Goal: Information Seeking & Learning: Find specific fact

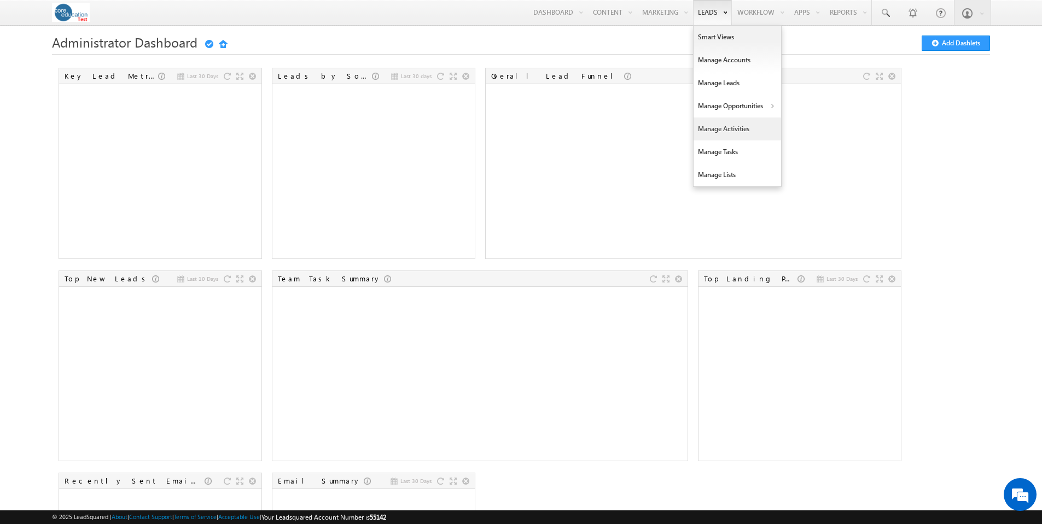
click at [732, 128] on link "Manage Activities" at bounding box center [736, 129] width 87 height 23
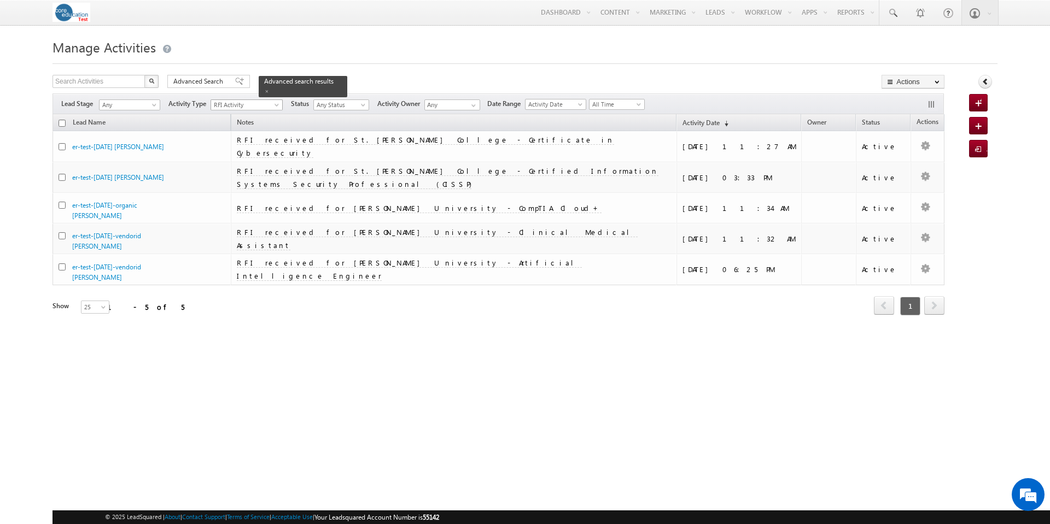
scroll to position [355, 0]
click at [279, 106] on span at bounding box center [277, 107] width 9 height 9
click at [247, 115] on link "BrainCX Call" at bounding box center [248, 116] width 72 height 8
click at [644, 105] on span at bounding box center [639, 106] width 9 height 9
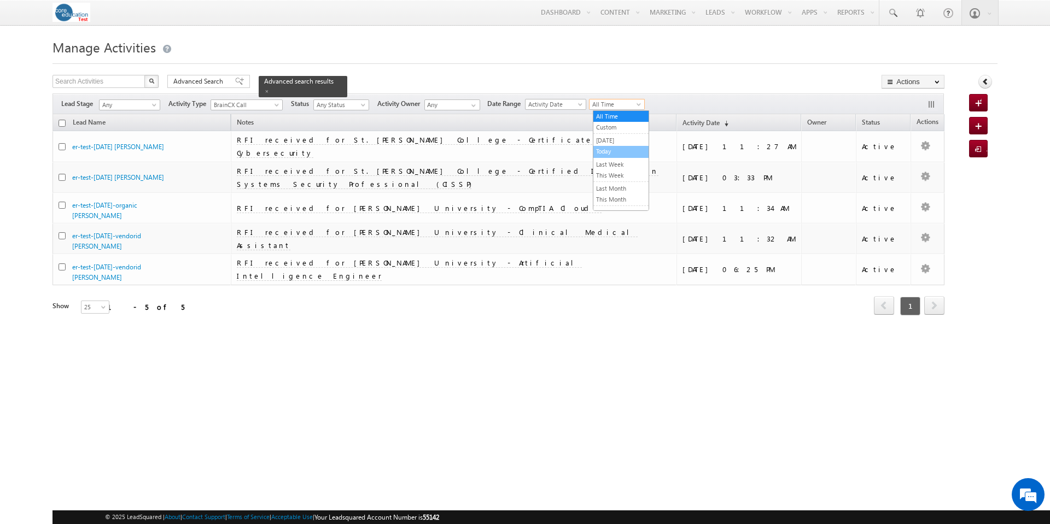
click at [619, 148] on link "Today" at bounding box center [620, 152] width 55 height 10
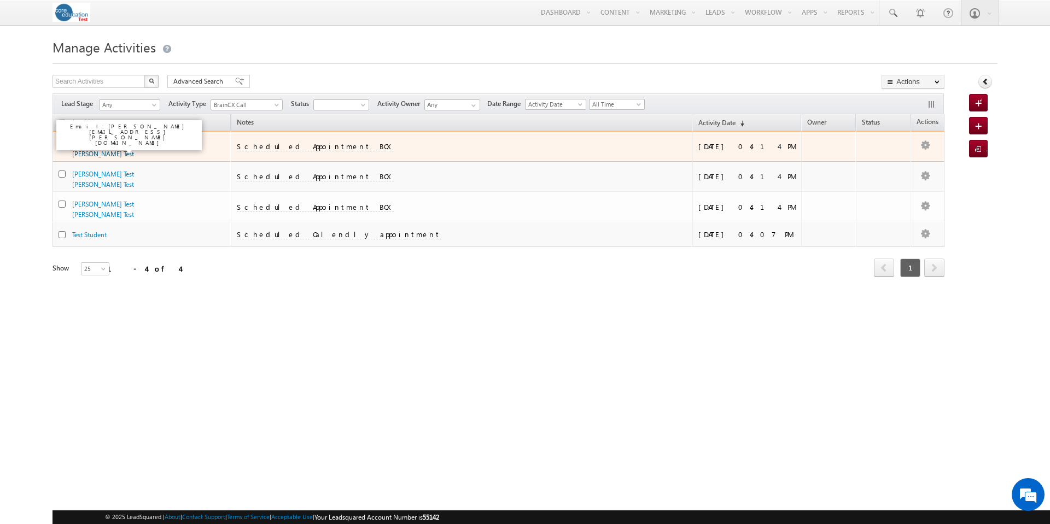
click at [122, 143] on link "Doug Test Haines Test" at bounding box center [103, 148] width 62 height 19
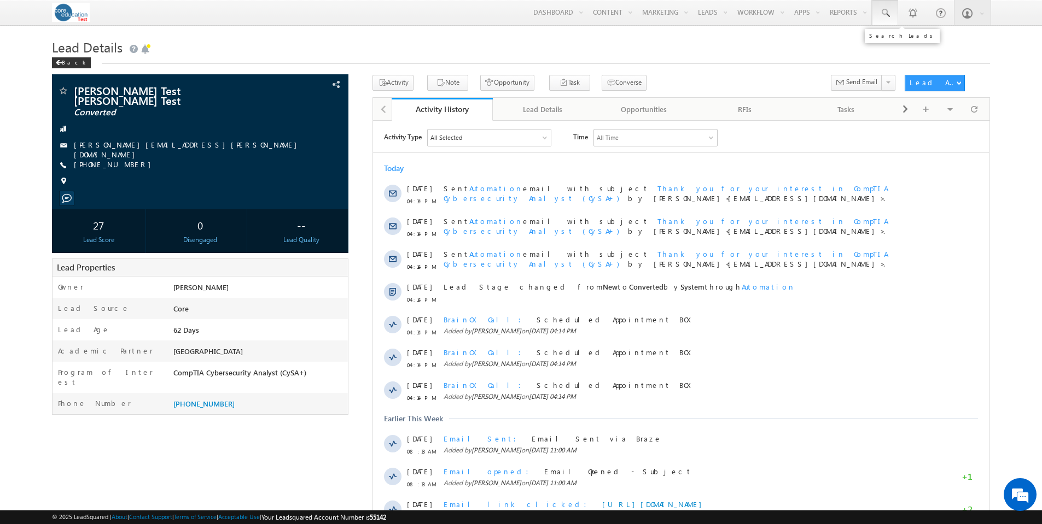
click at [886, 15] on span at bounding box center [884, 13] width 11 height 11
paste input "9545470060"
type input "9545470060"
drag, startPoint x: 938, startPoint y: 41, endPoint x: 831, endPoint y: 31, distance: 107.1
click at [831, 31] on body "Menu Sara Kulakoski skula koski -test @core .edu" at bounding box center [521, 295] width 1042 height 591
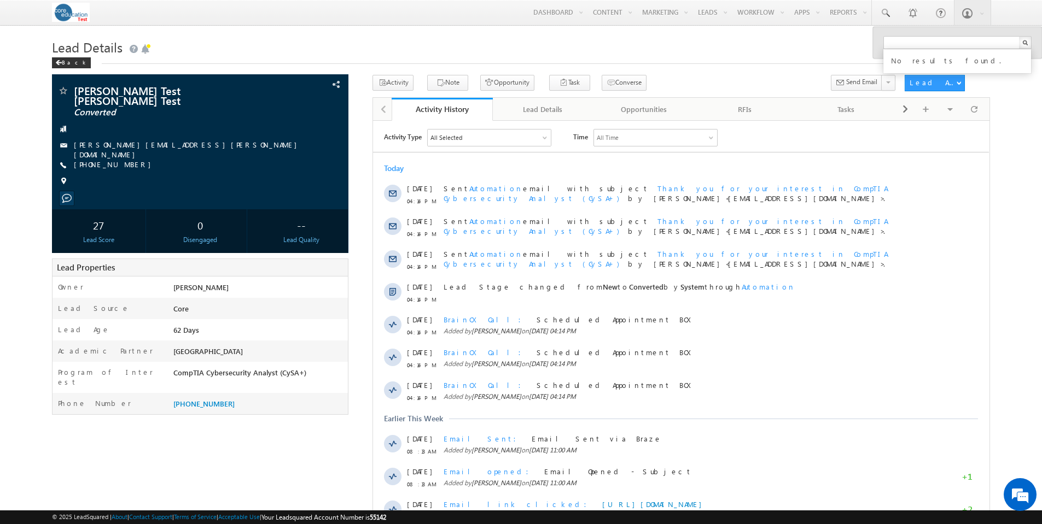
click at [793, 42] on h1 "Lead Details" at bounding box center [521, 46] width 938 height 21
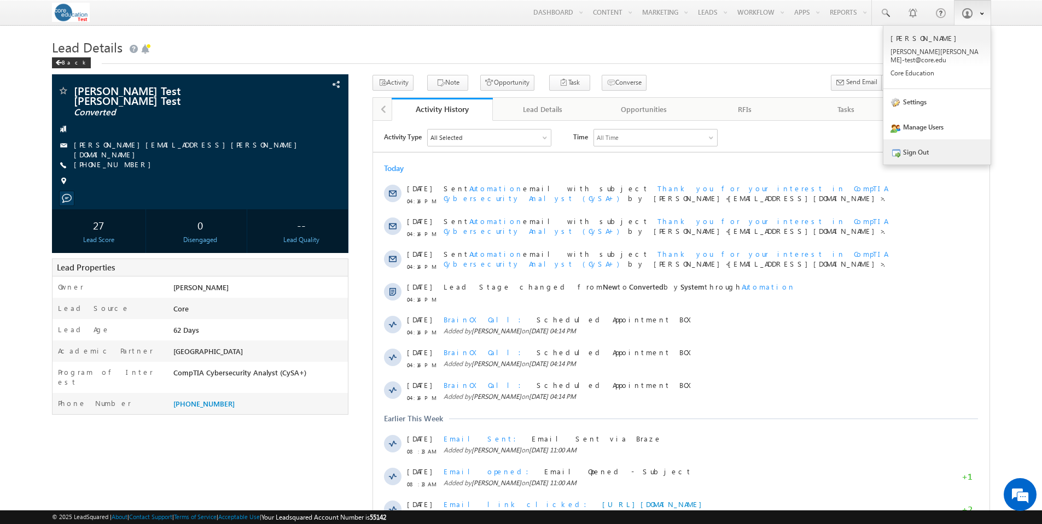
click at [923, 144] on link "Sign Out" at bounding box center [936, 151] width 107 height 25
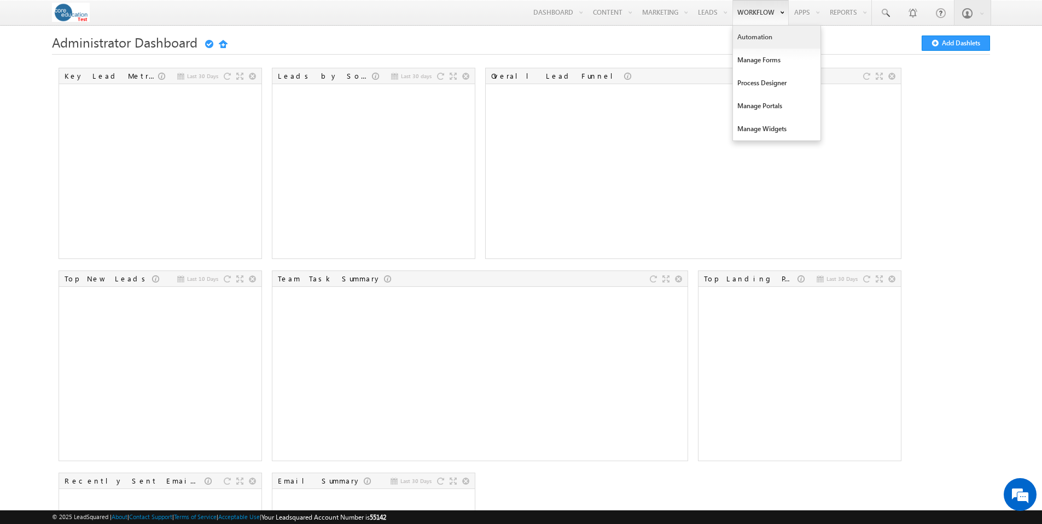
click at [759, 40] on link "Automation" at bounding box center [776, 37] width 87 height 23
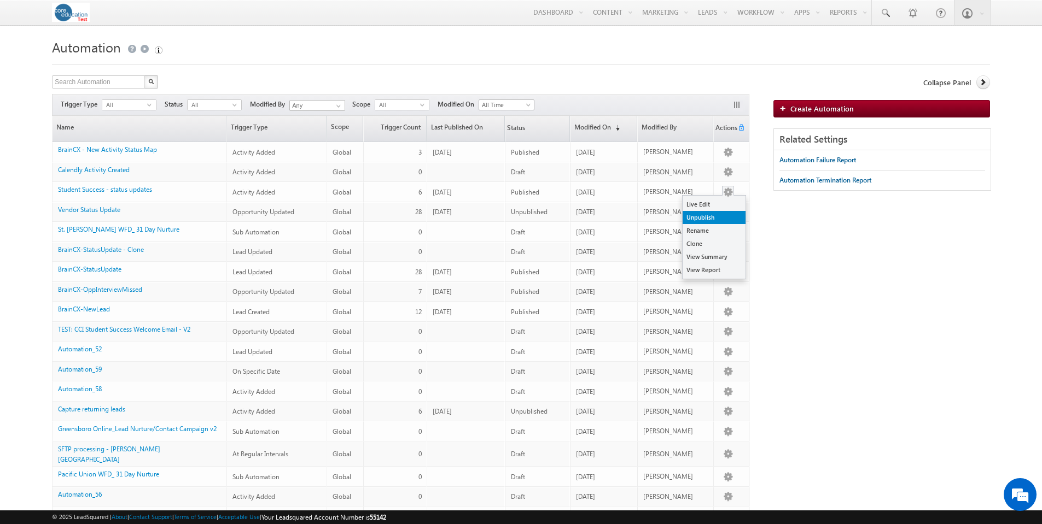
click at [723, 213] on link "Unpublish" at bounding box center [713, 217] width 63 height 13
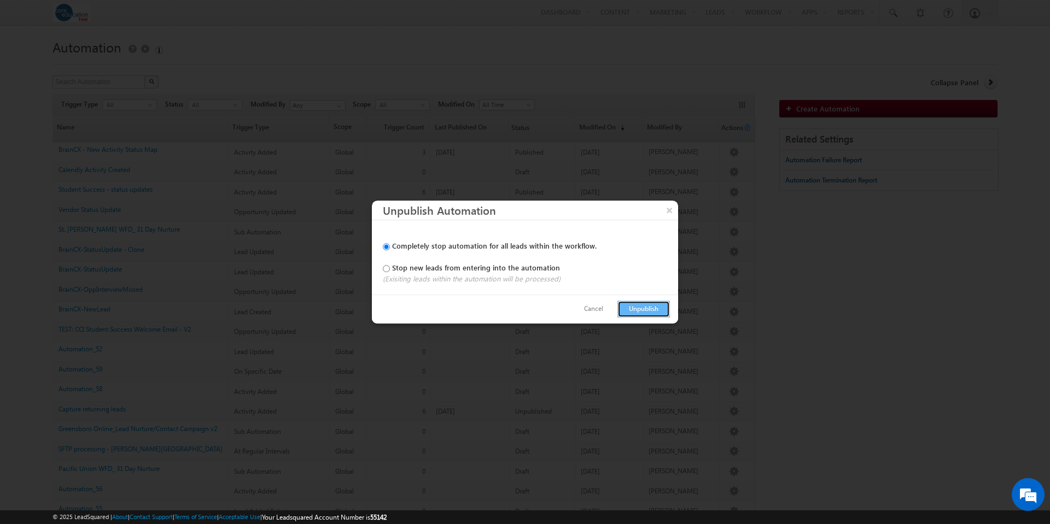
click at [635, 307] on button "Unpublish" at bounding box center [643, 309] width 52 height 17
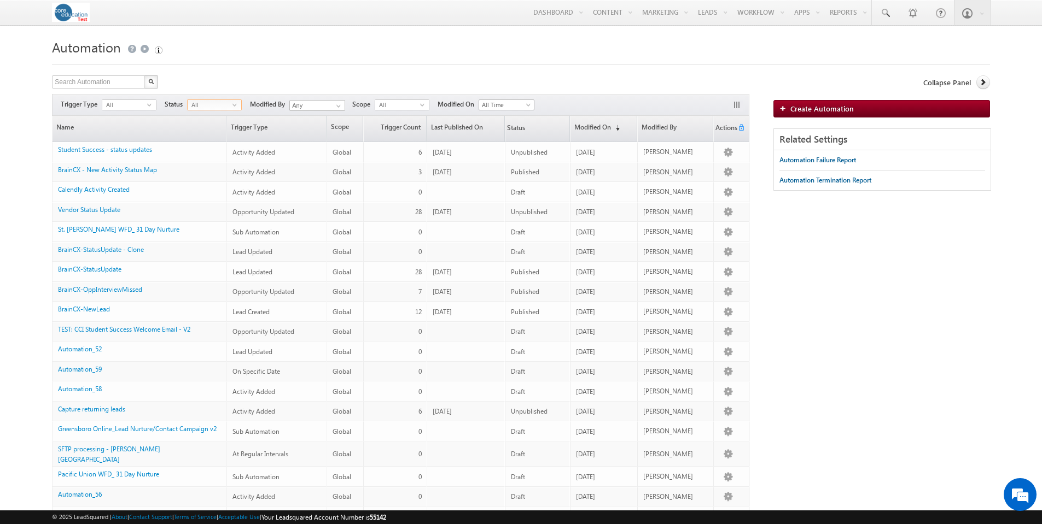
click at [236, 103] on span "select" at bounding box center [236, 104] width 9 height 5
click at [229, 137] on li "Published" at bounding box center [215, 138] width 54 height 11
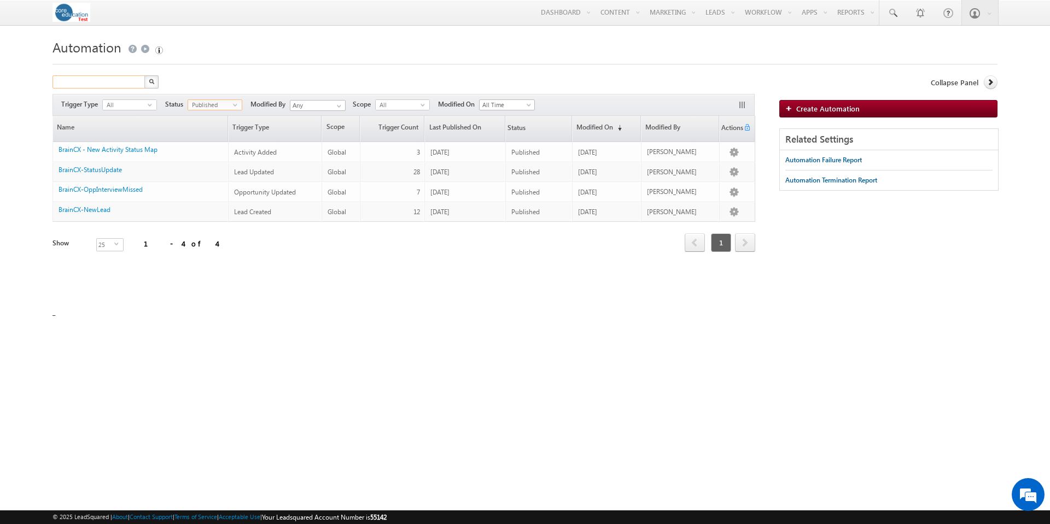
click at [112, 84] on input "text" at bounding box center [99, 81] width 94 height 13
type input "Search Automation"
click at [888, 15] on span at bounding box center [892, 13] width 11 height 11
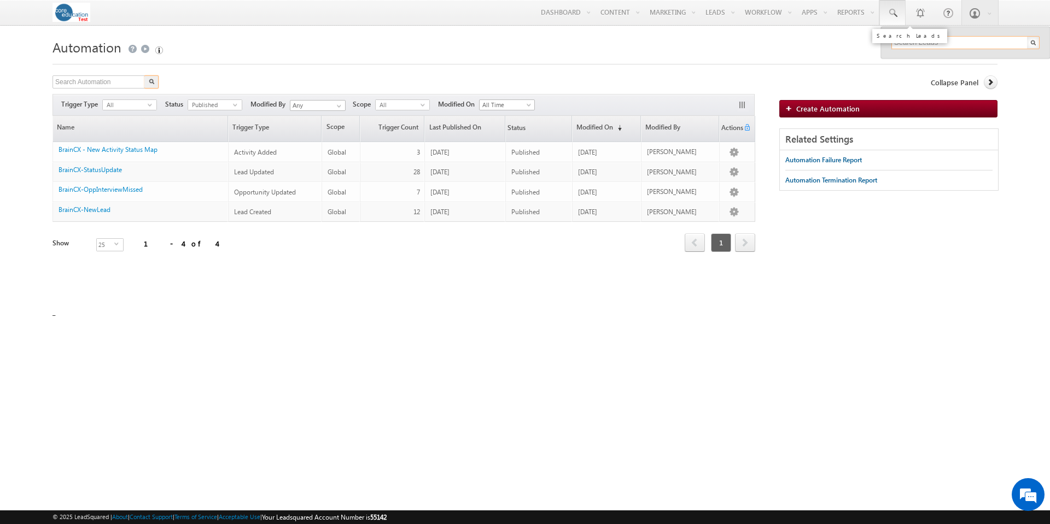
type input "b"
type input "graife"
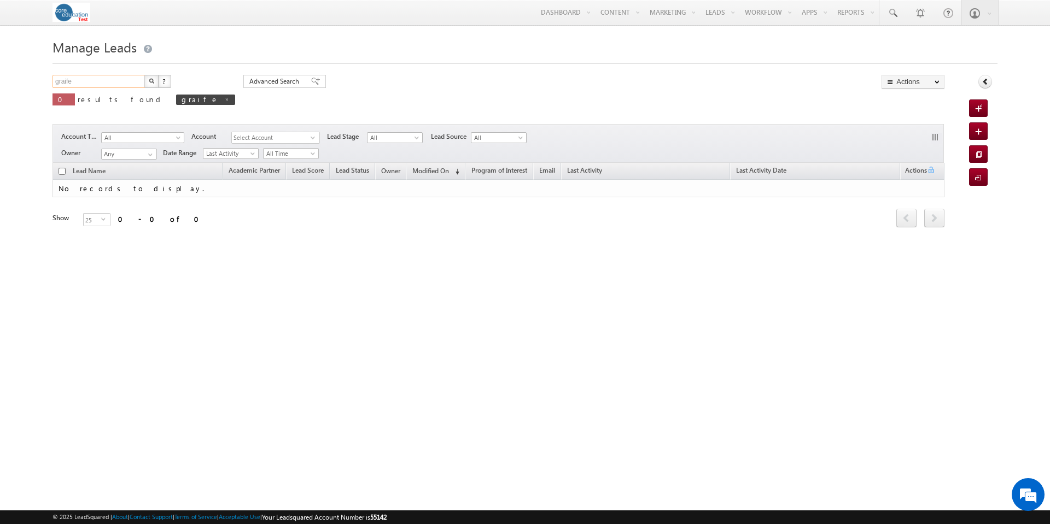
click at [66, 80] on input "graife" at bounding box center [99, 81] width 94 height 13
type input "grafe"
click at [144, 75] on button "button" at bounding box center [151, 81] width 14 height 13
drag, startPoint x: 92, startPoint y: 84, endPoint x: 29, endPoint y: 83, distance: 63.4
click at [29, 83] on body "Menu Sara Kulakoski skula koski -test @core .edu" at bounding box center [525, 154] width 1050 height 309
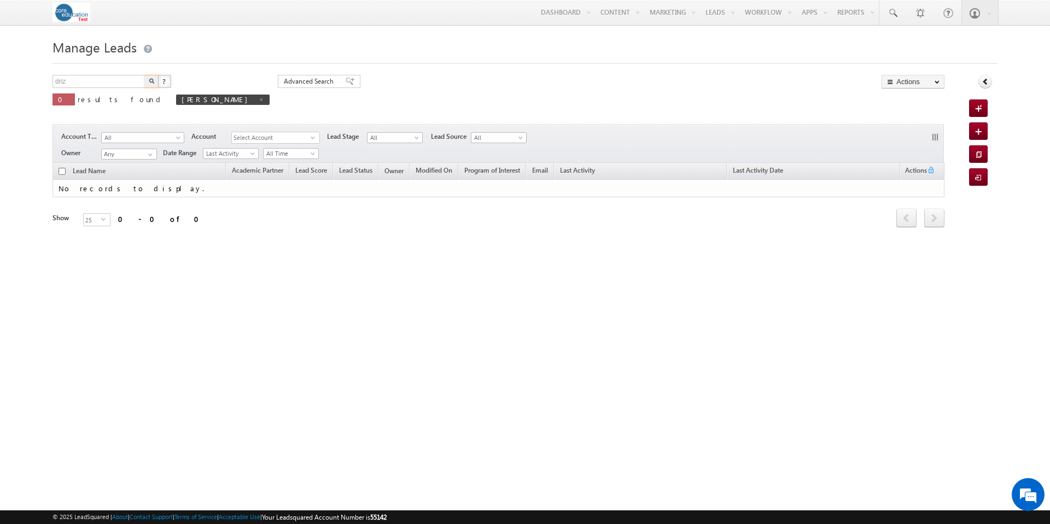
click at [144, 75] on button "button" at bounding box center [151, 81] width 14 height 13
drag, startPoint x: 85, startPoint y: 80, endPoint x: 8, endPoint y: 81, distance: 77.1
click at [8, 80] on body "Menu Sara Kulakoski skula koski -test @core .edu" at bounding box center [525, 154] width 1050 height 309
click at [144, 75] on button "button" at bounding box center [151, 81] width 14 height 13
click at [259, 101] on span at bounding box center [261, 99] width 5 height 5
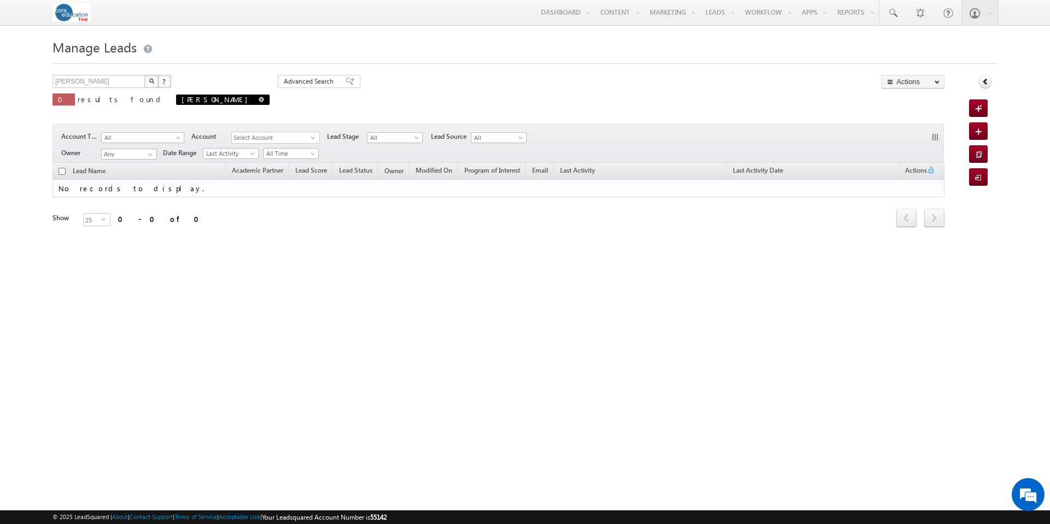
type input "Search Leads"
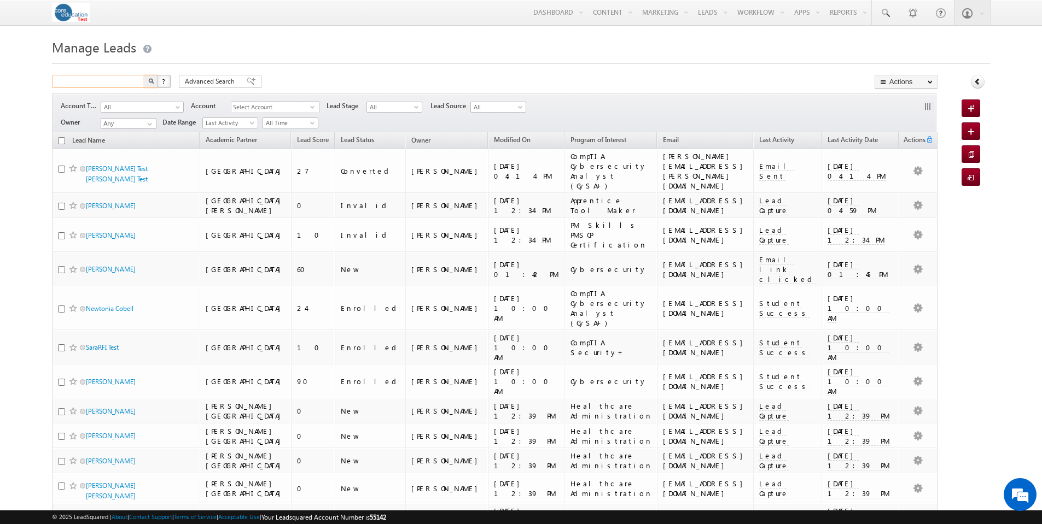
click at [104, 82] on input "text" at bounding box center [99, 81] width 94 height 13
type input "5135441911"
click at [144, 75] on button "button" at bounding box center [151, 81] width 14 height 13
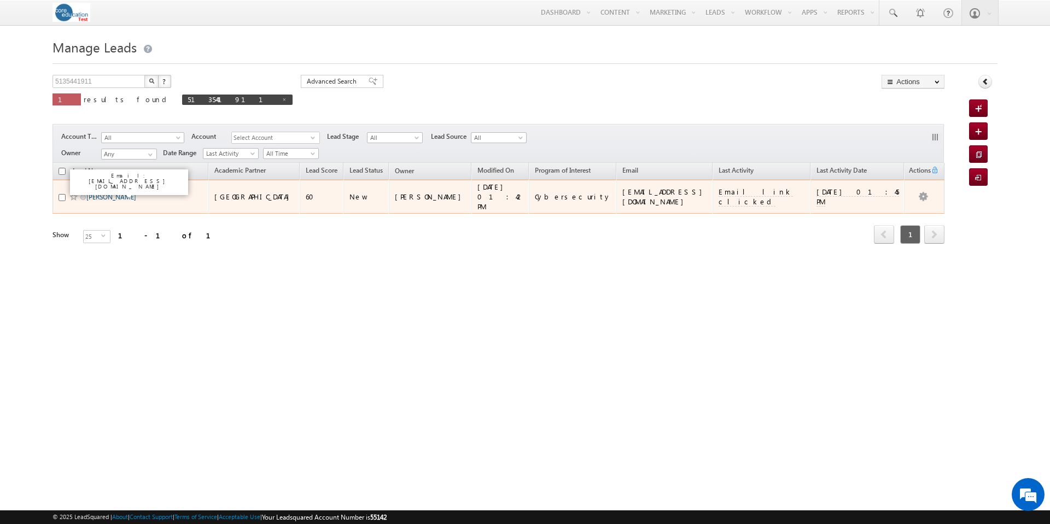
click at [116, 193] on link "[PERSON_NAME]" at bounding box center [111, 197] width 50 height 8
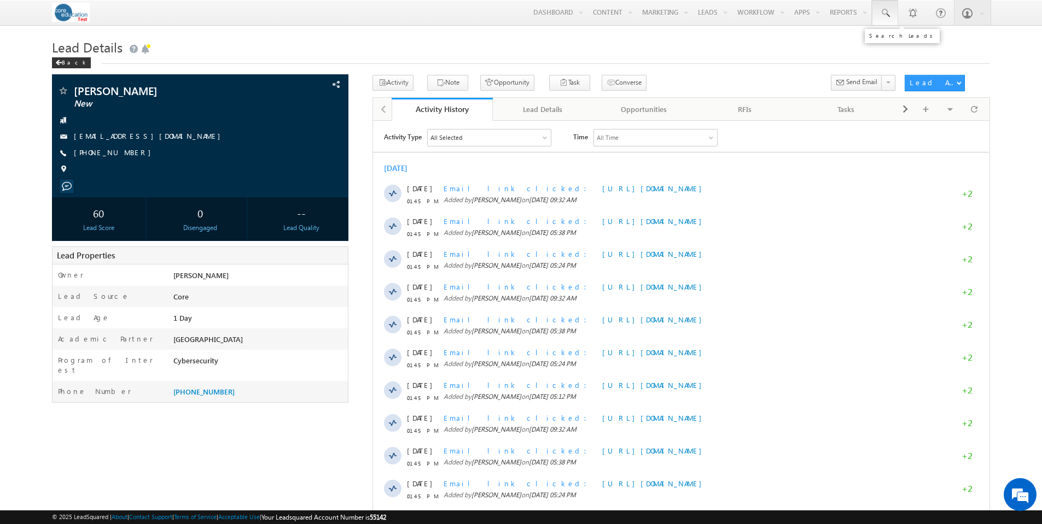
click at [888, 15] on span at bounding box center [884, 13] width 11 height 11
type input "[EMAIL_ADDRESS][DOMAIN_NAME]"
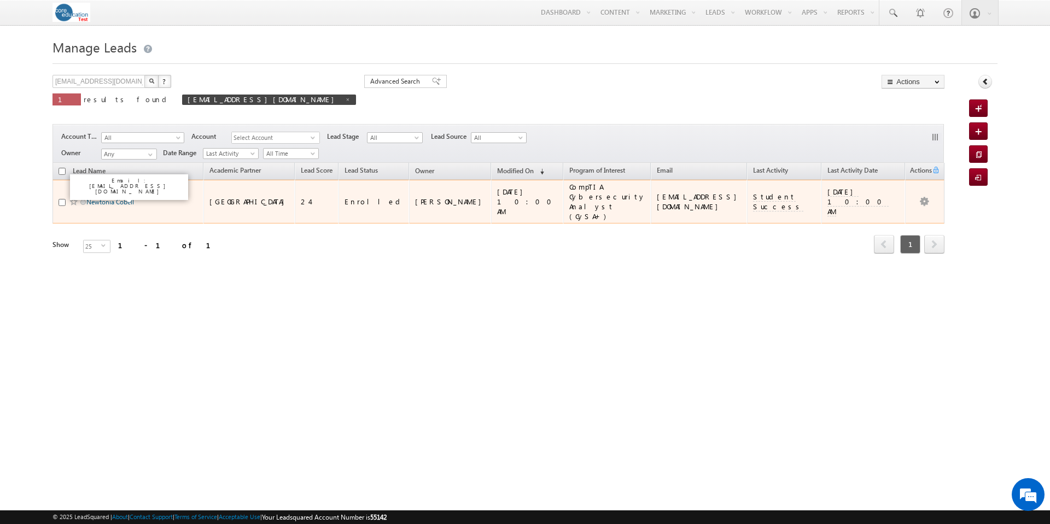
click at [112, 201] on link "Newtonia Cobell" at bounding box center [110, 202] width 48 height 8
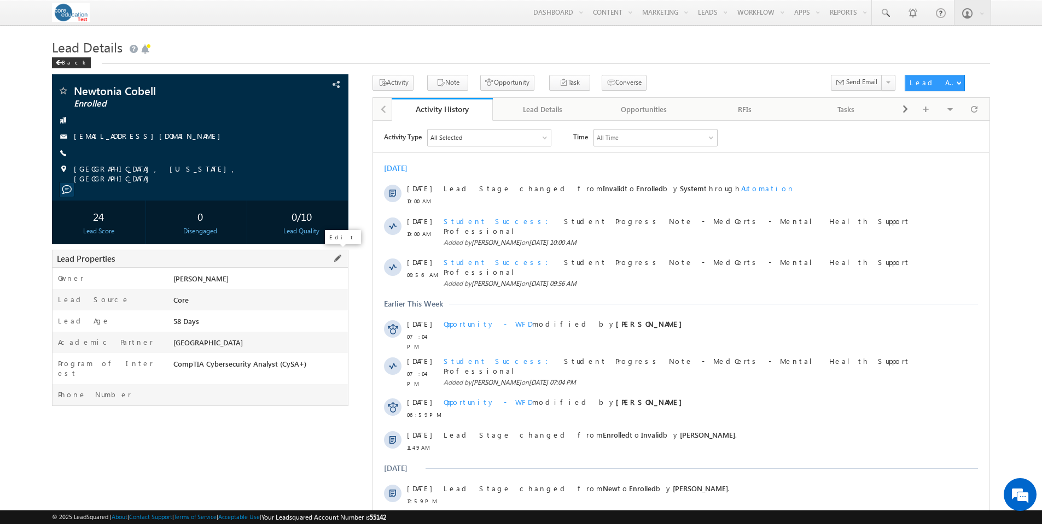
click at [337, 256] on span at bounding box center [337, 259] width 12 height 12
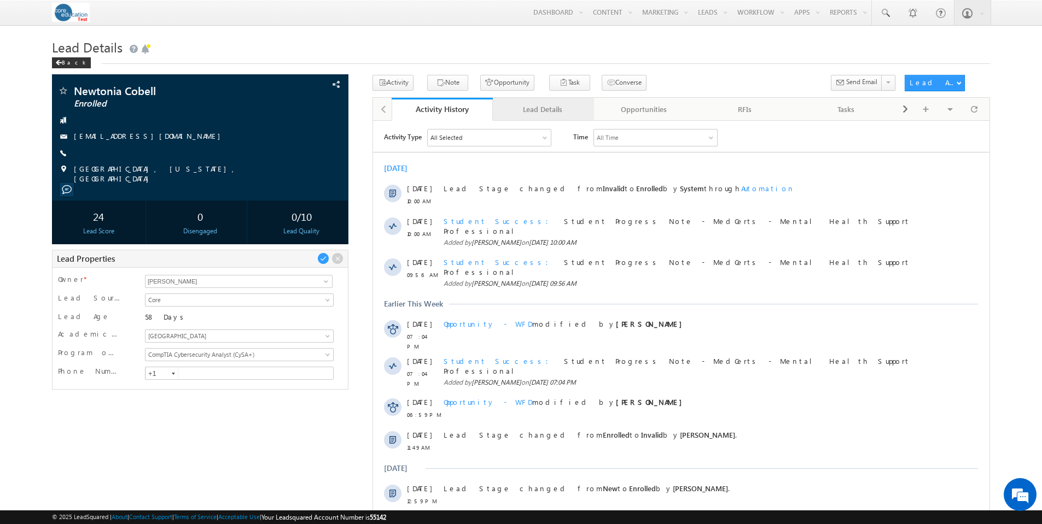
click at [523, 113] on div "Lead Details" at bounding box center [542, 109] width 83 height 13
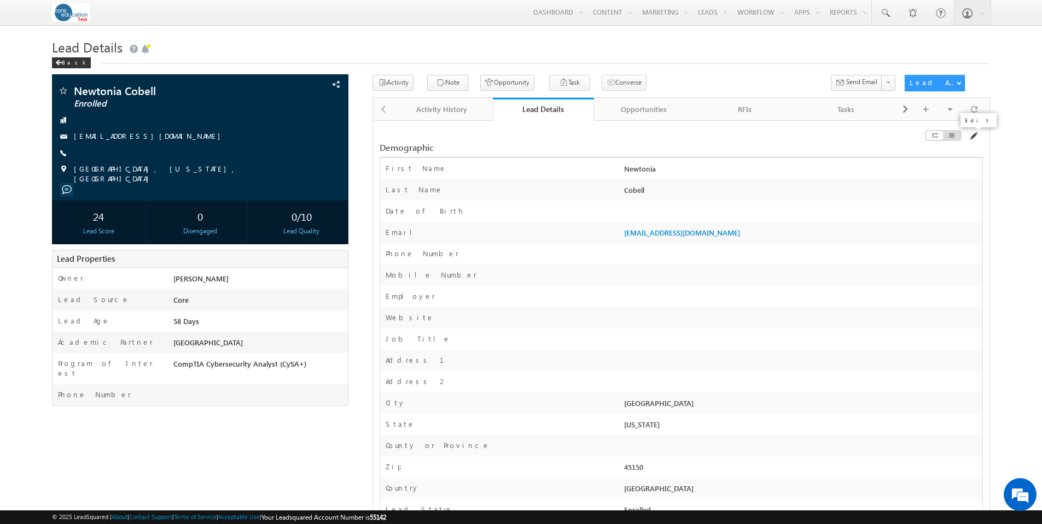
click at [972, 138] on span at bounding box center [972, 136] width 9 height 9
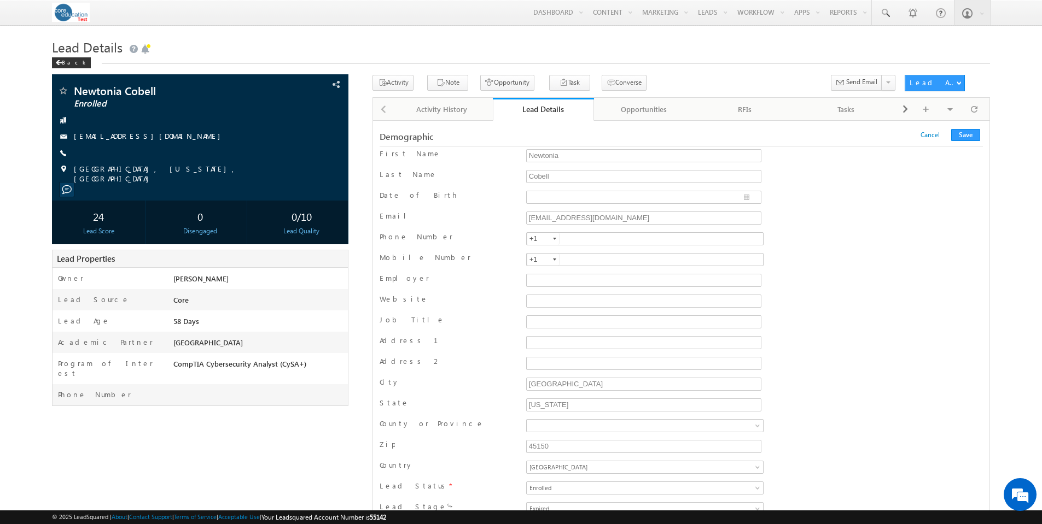
click at [896, 276] on div "Employer" at bounding box center [680, 281] width 603 height 16
click at [747, 108] on div "RFIs" at bounding box center [745, 109] width 83 height 13
